Goal: Task Accomplishment & Management: Use online tool/utility

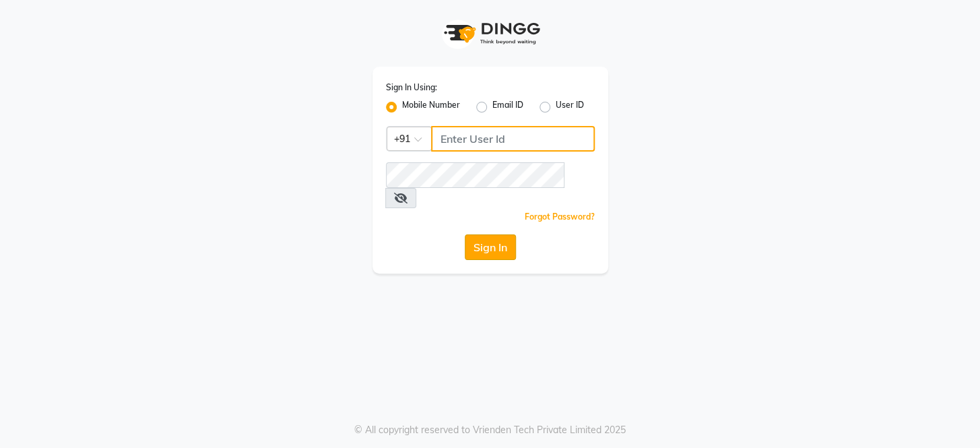
type input "8351088026"
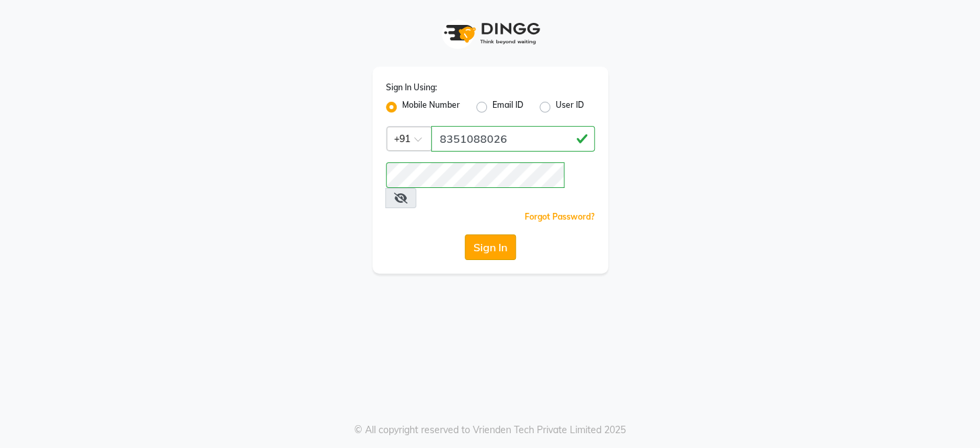
click at [502, 234] on button "Sign In" at bounding box center [490, 247] width 51 height 26
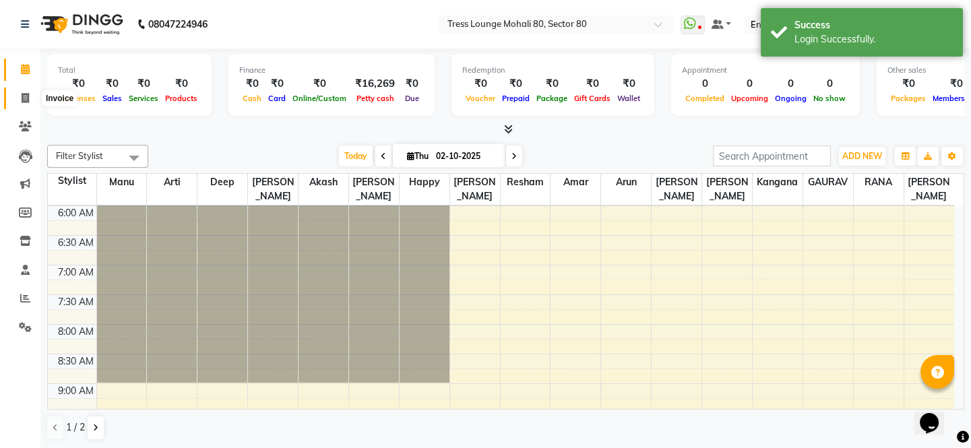
click at [27, 98] on icon at bounding box center [25, 98] width 7 height 10
select select "4973"
select select "service"
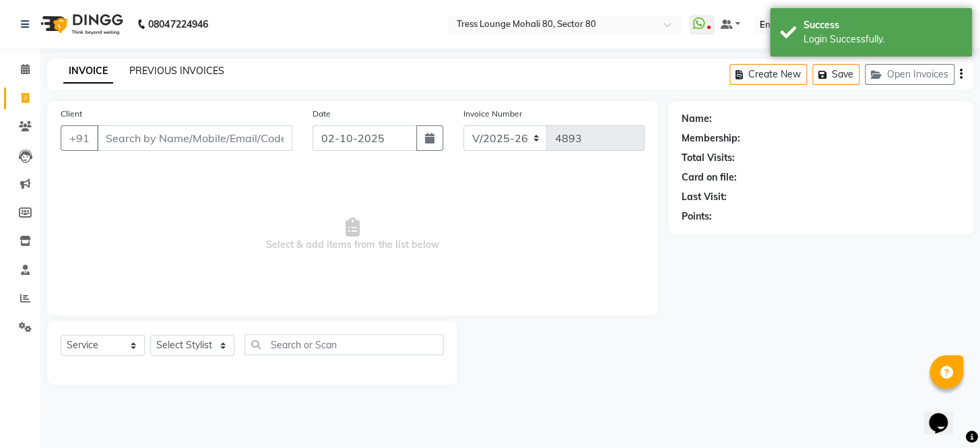
click at [153, 73] on link "PREVIOUS INVOICES" at bounding box center [176, 71] width 95 height 12
